Goal: Information Seeking & Learning: Learn about a topic

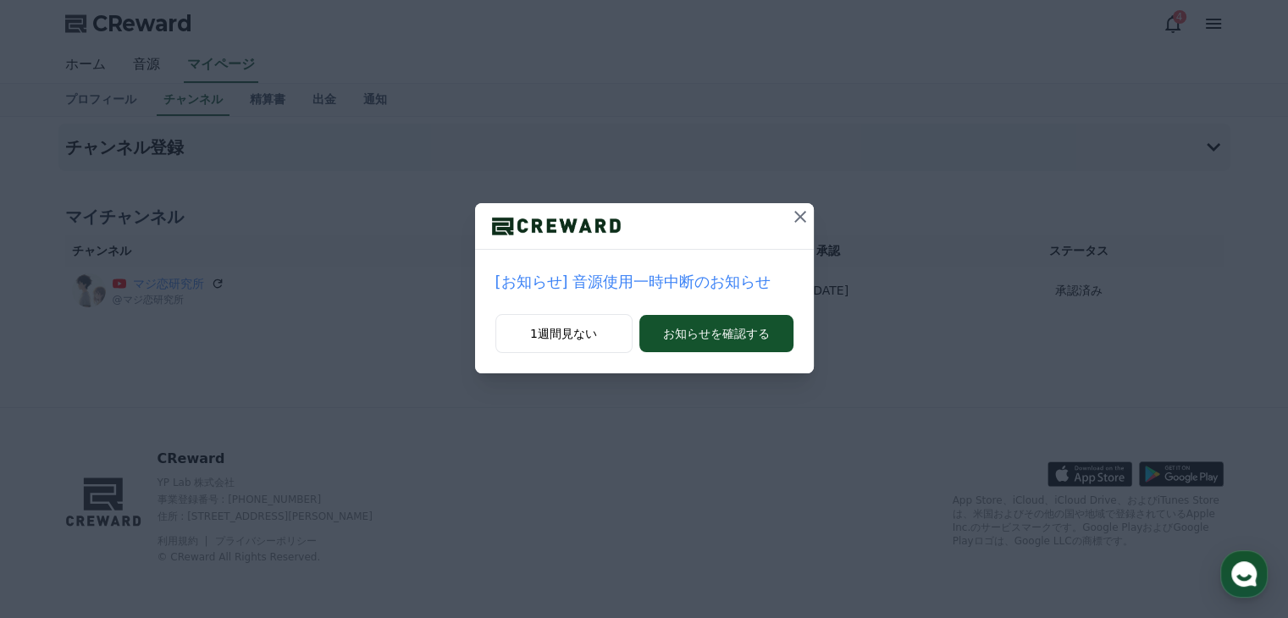
click at [803, 218] on icon at bounding box center [800, 217] width 12 height 12
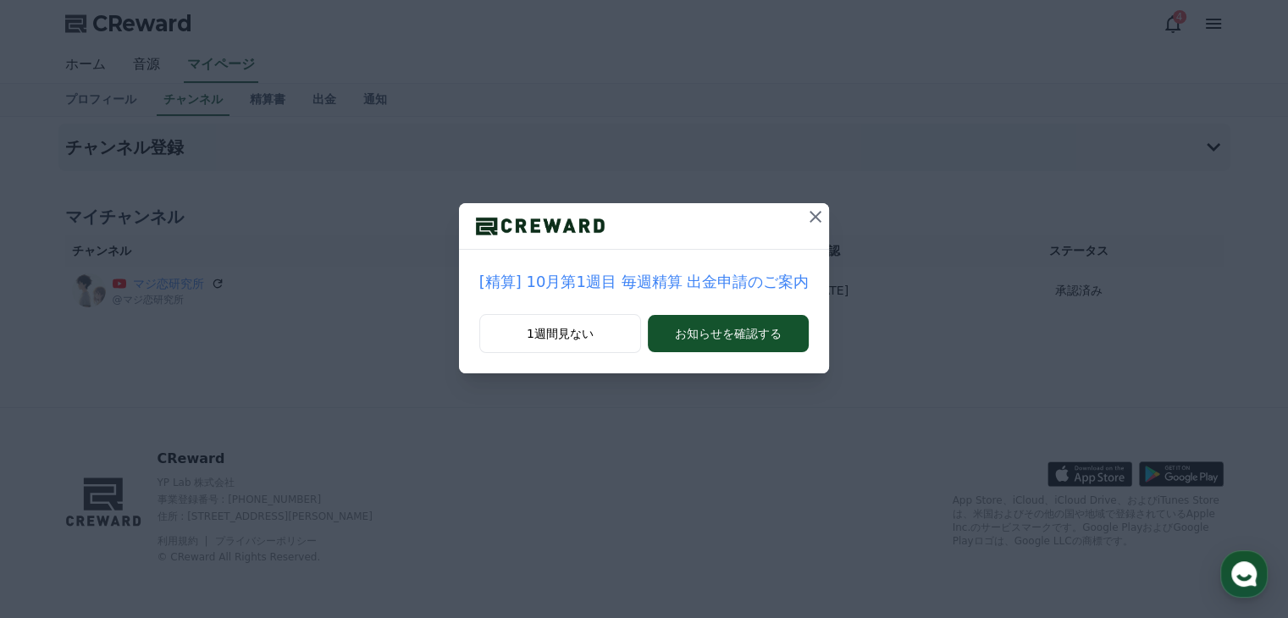
click at [802, 219] on button at bounding box center [815, 216] width 27 height 27
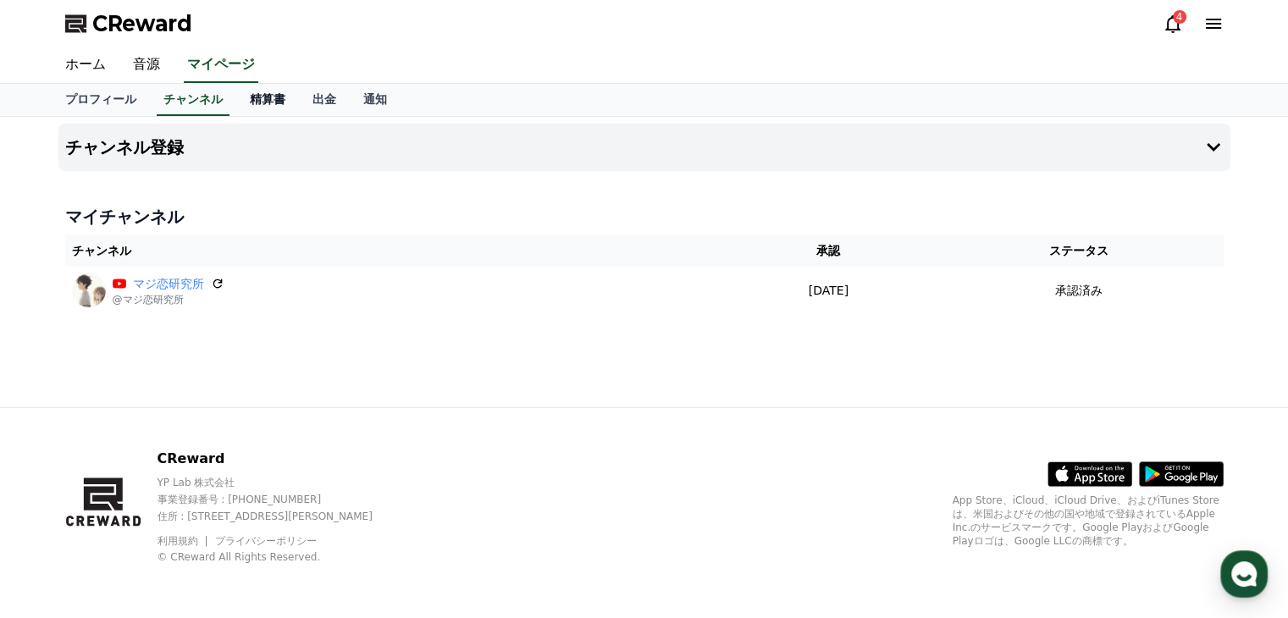
click at [247, 99] on link "精算書" at bounding box center [267, 100] width 63 height 32
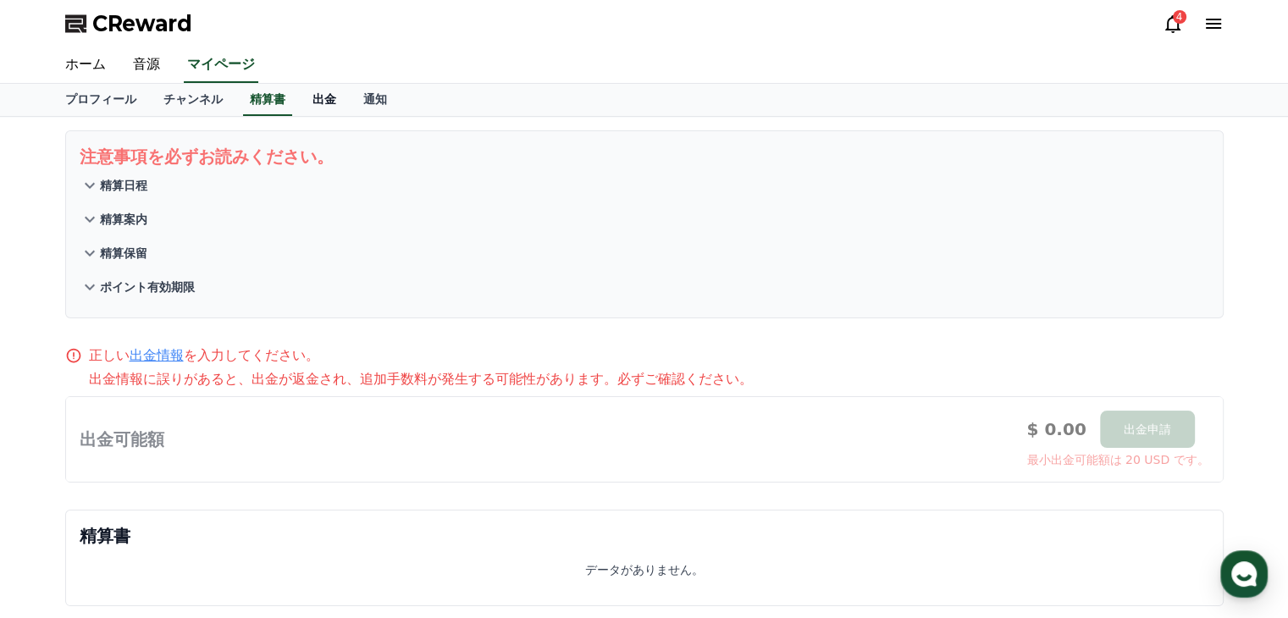
click at [299, 99] on link "出金" at bounding box center [324, 100] width 51 height 32
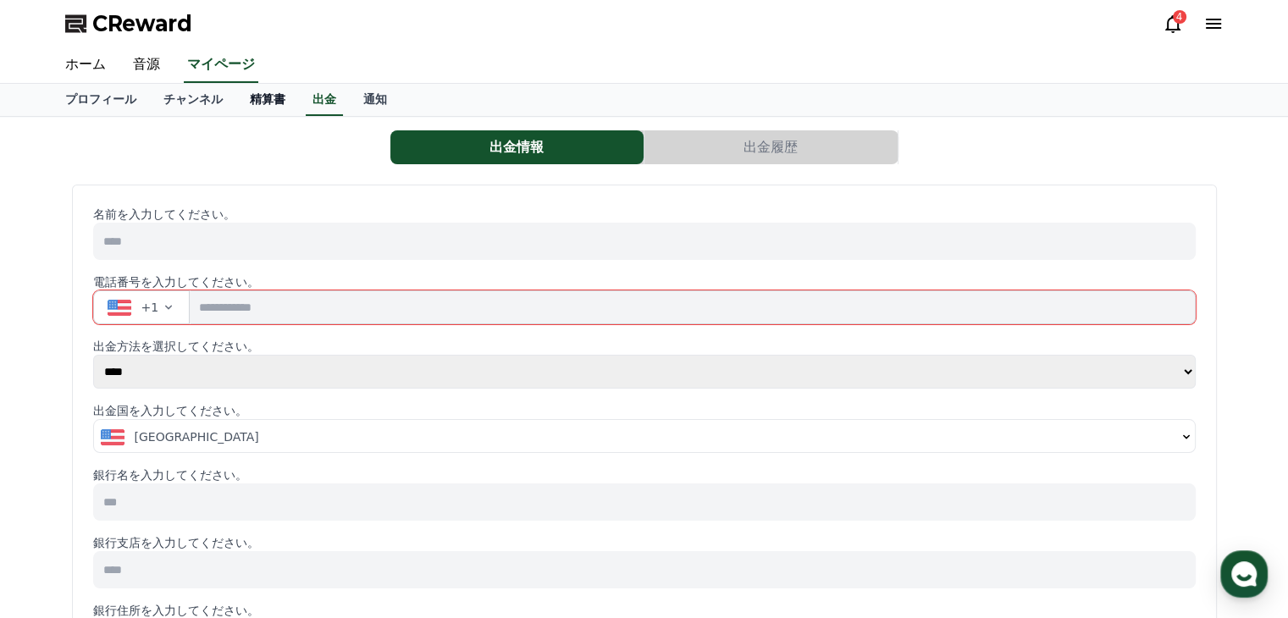
click at [236, 97] on link "精算書" at bounding box center [267, 100] width 63 height 32
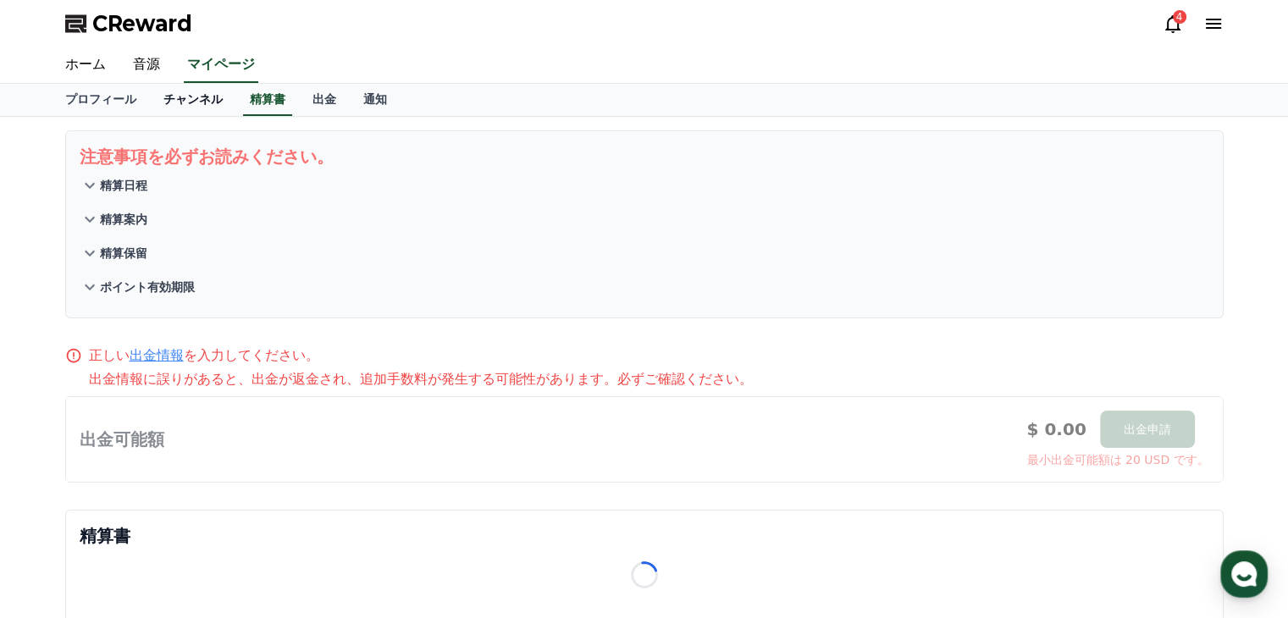
click at [171, 100] on link "チャンネル" at bounding box center [193, 100] width 86 height 32
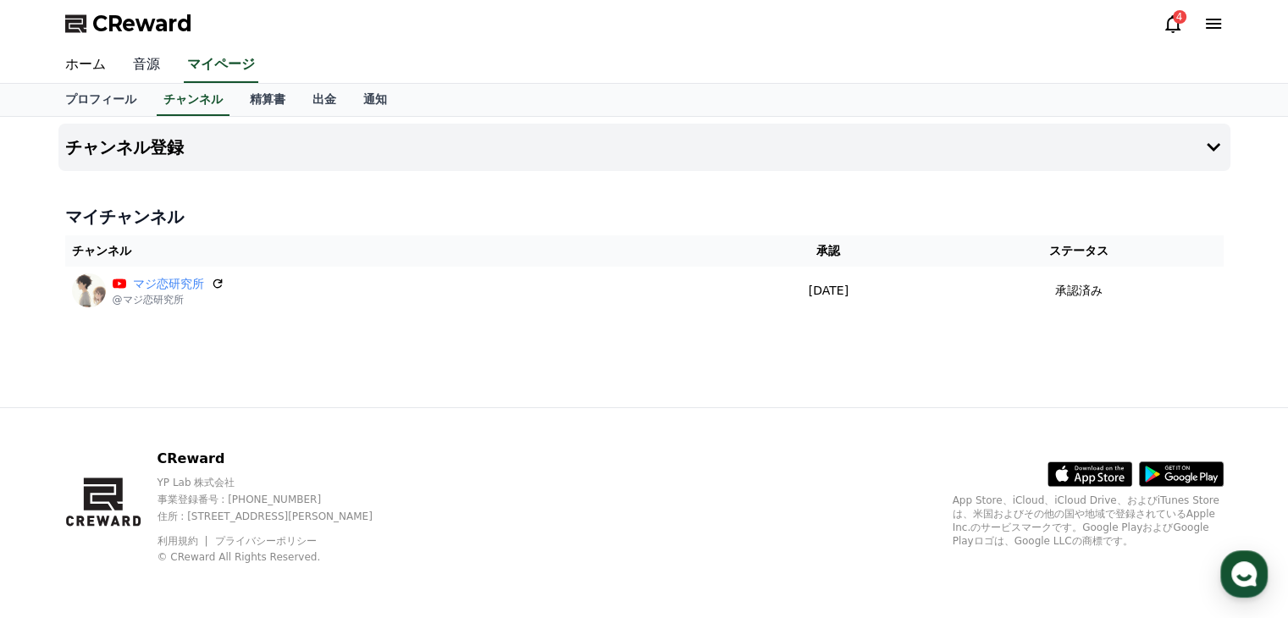
click at [133, 63] on link "音源" at bounding box center [146, 65] width 54 height 36
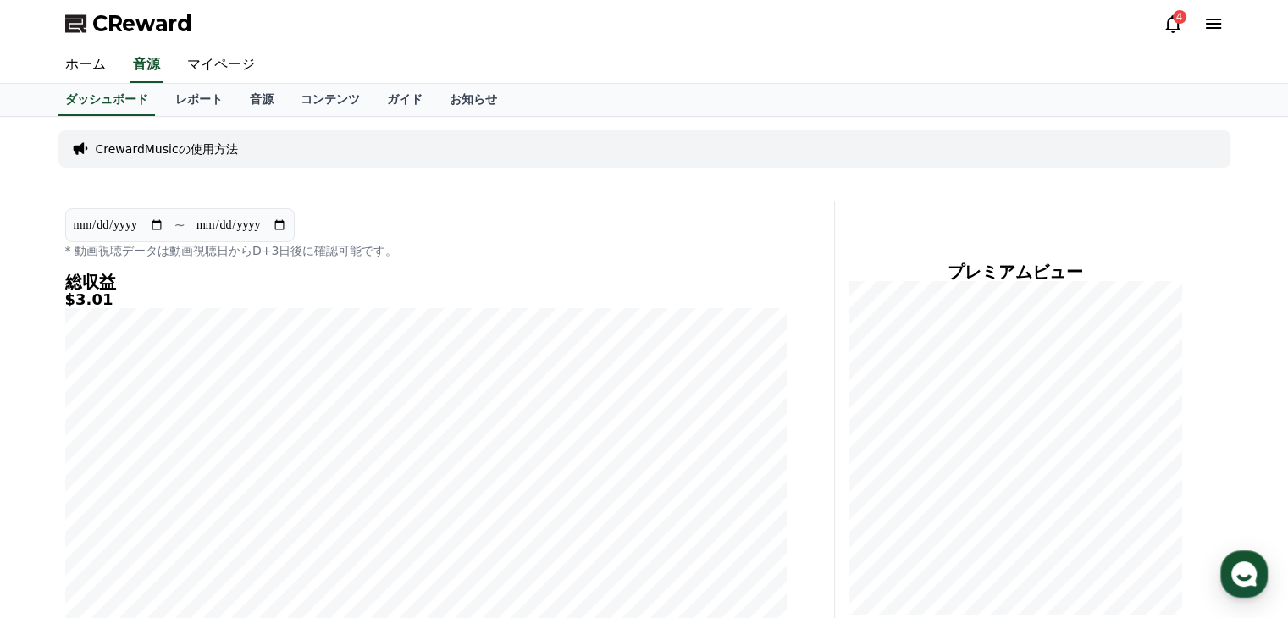
click at [1171, 30] on icon at bounding box center [1172, 24] width 15 height 18
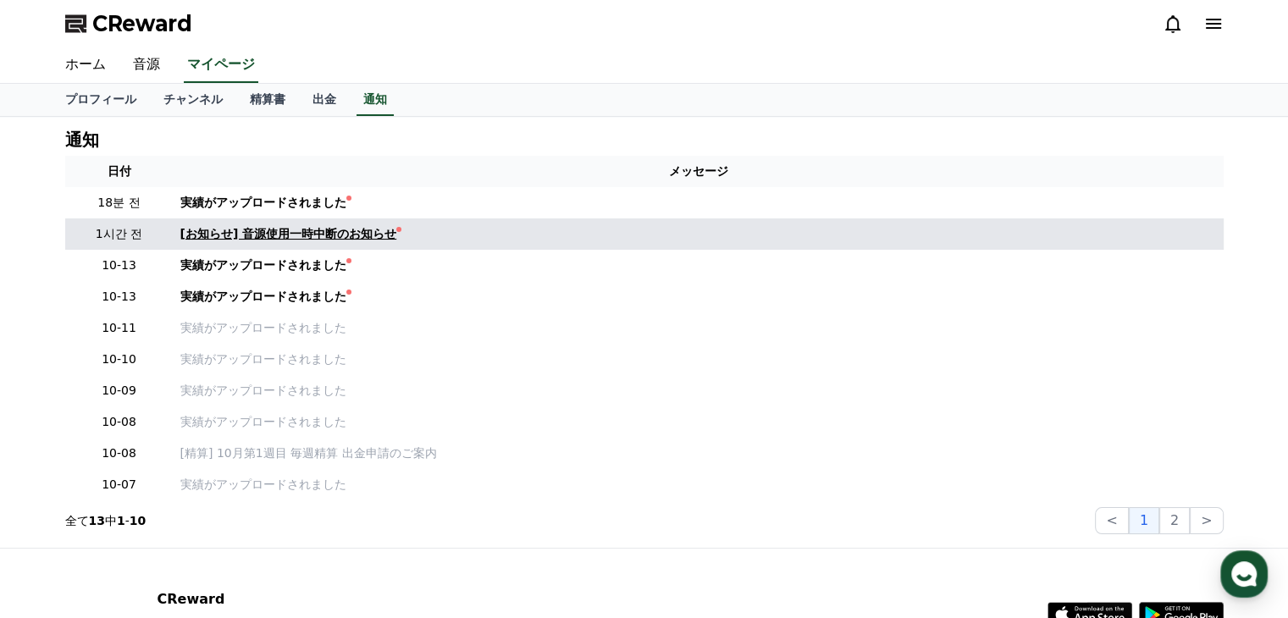
click at [243, 228] on div "[お知らせ] 音源使用一時中断のお知らせ" at bounding box center [288, 234] width 217 height 18
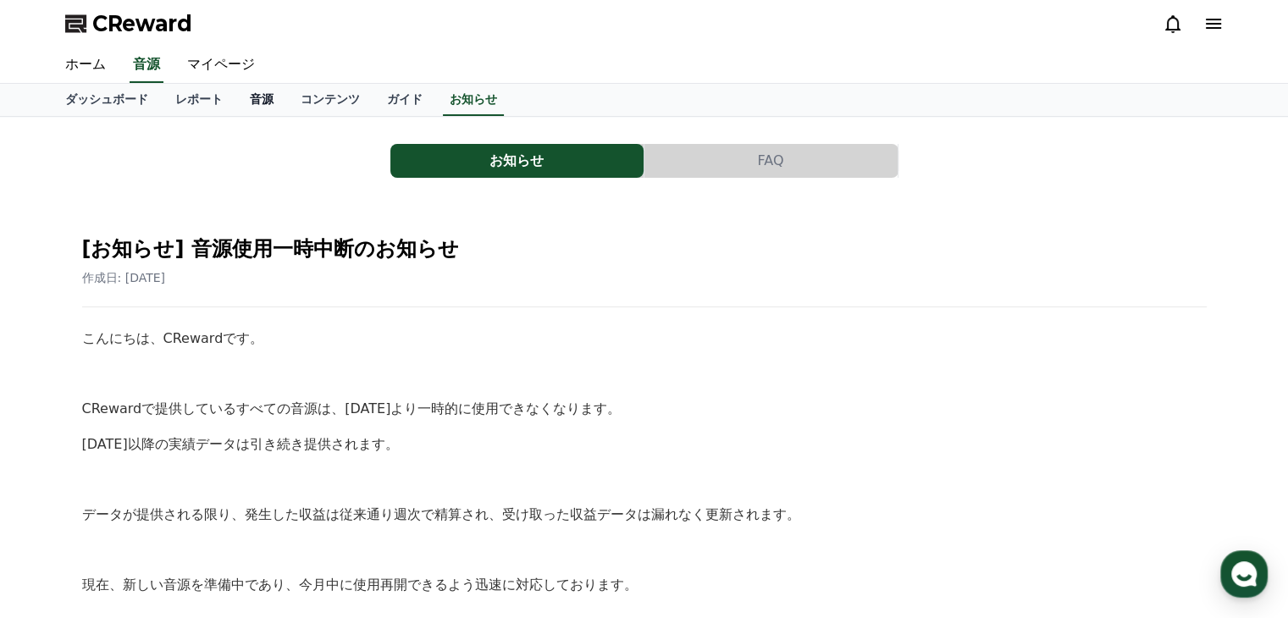
click at [236, 104] on link "音源" at bounding box center [261, 100] width 51 height 32
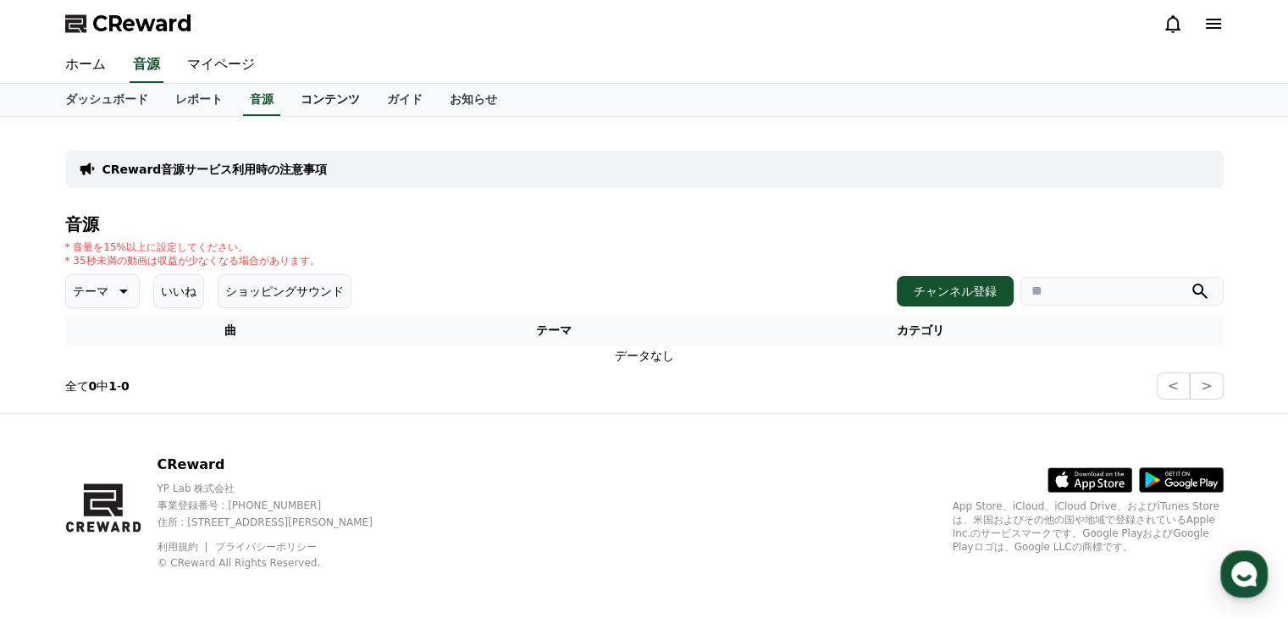
click at [295, 96] on link "コンテンツ" at bounding box center [330, 100] width 86 height 32
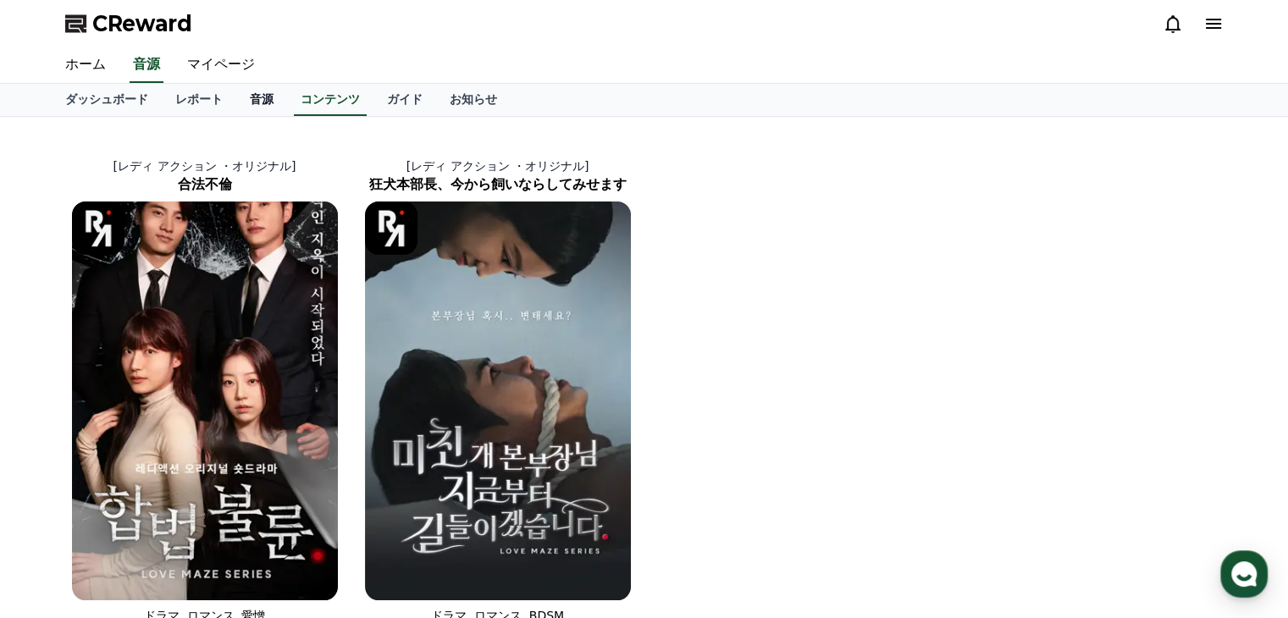
click at [236, 104] on link "音源" at bounding box center [261, 100] width 51 height 32
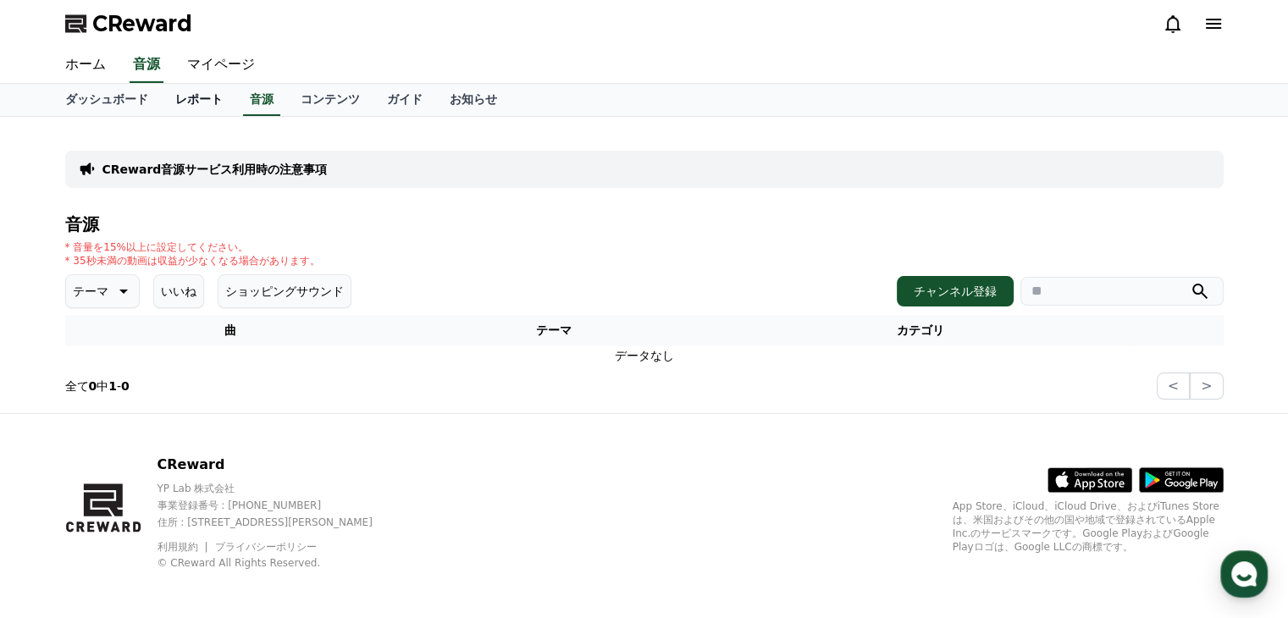
click at [168, 98] on link "レポート" at bounding box center [199, 100] width 75 height 32
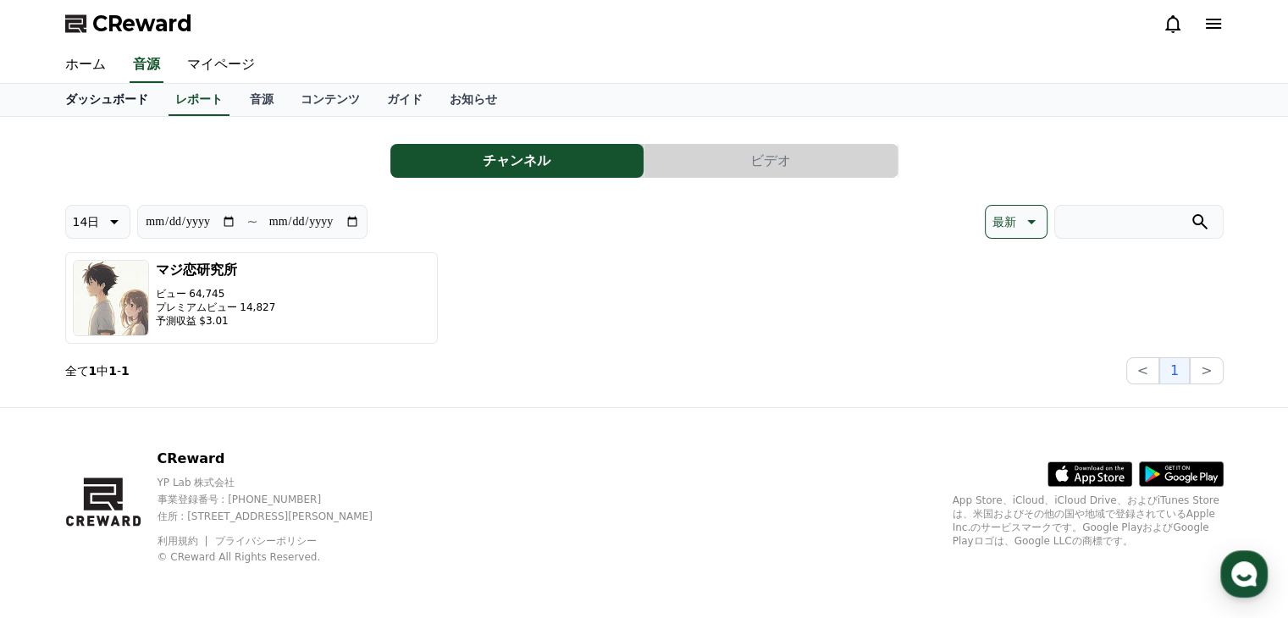
click at [107, 97] on link "ダッシュボード" at bounding box center [107, 100] width 110 height 32
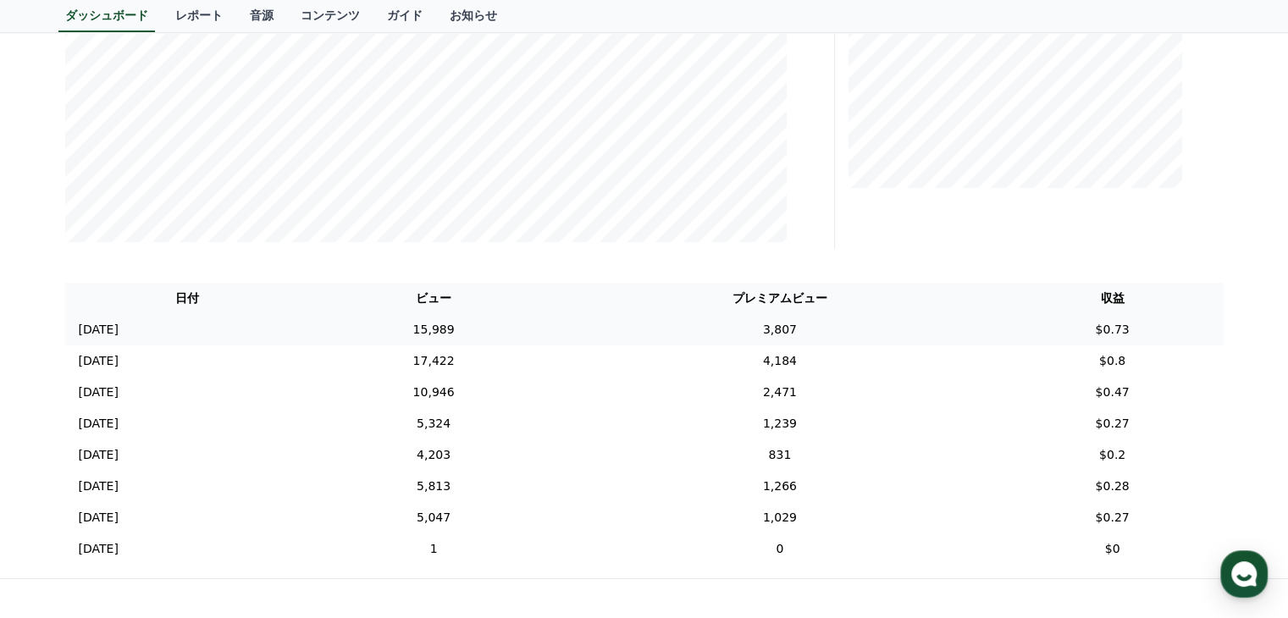
scroll to position [257, 0]
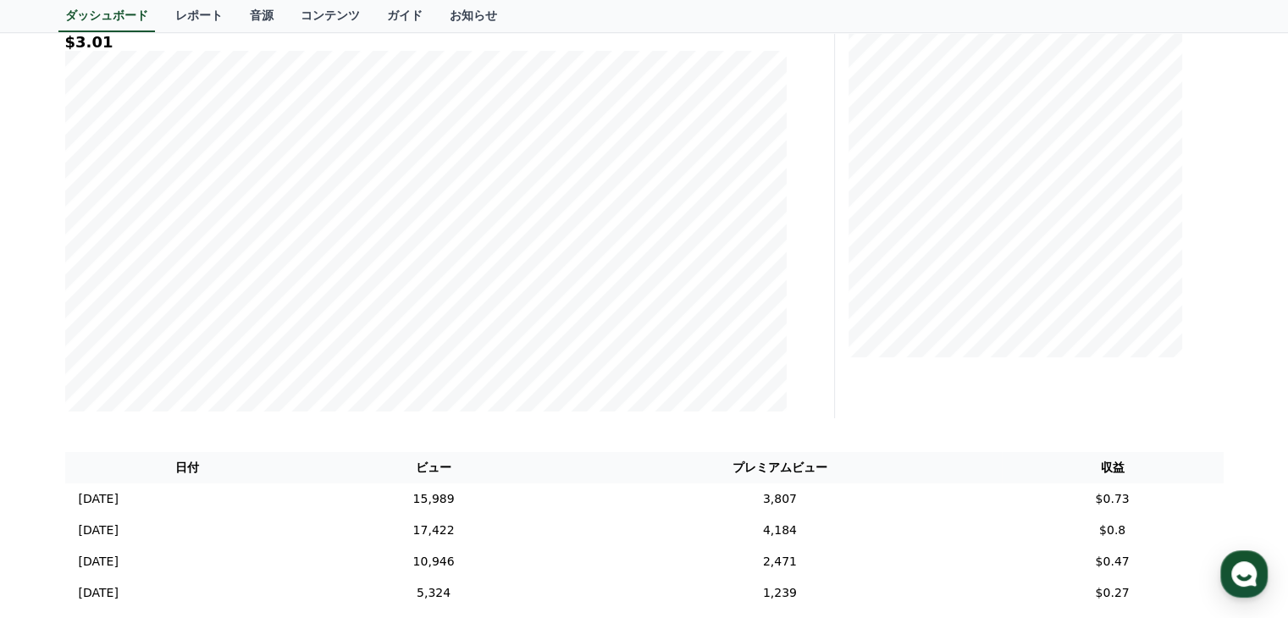
click at [809, 265] on div "**********" at bounding box center [446, 181] width 776 height 474
